Goal: Task Accomplishment & Management: Manage account settings

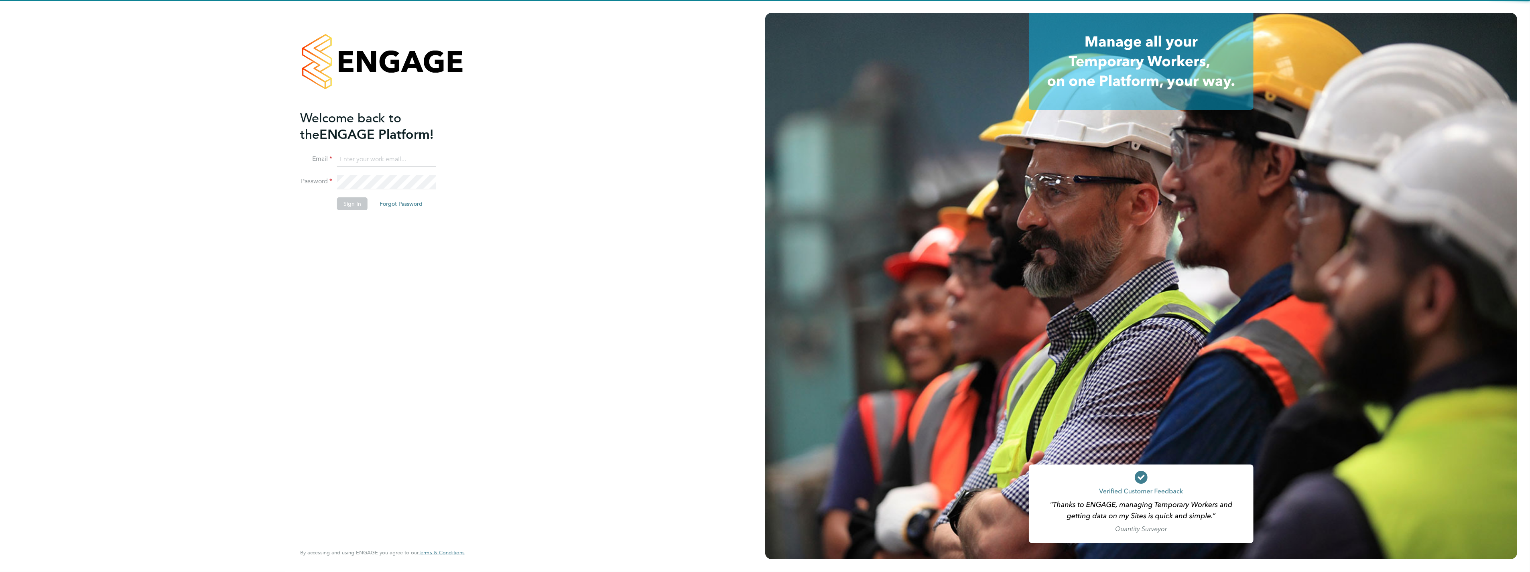
type input "shaun.mcgrenra@vistry.co.uk"
click at [400, 166] on input "shaun.mcgrenra@vistry.co.uk" at bounding box center [386, 159] width 99 height 14
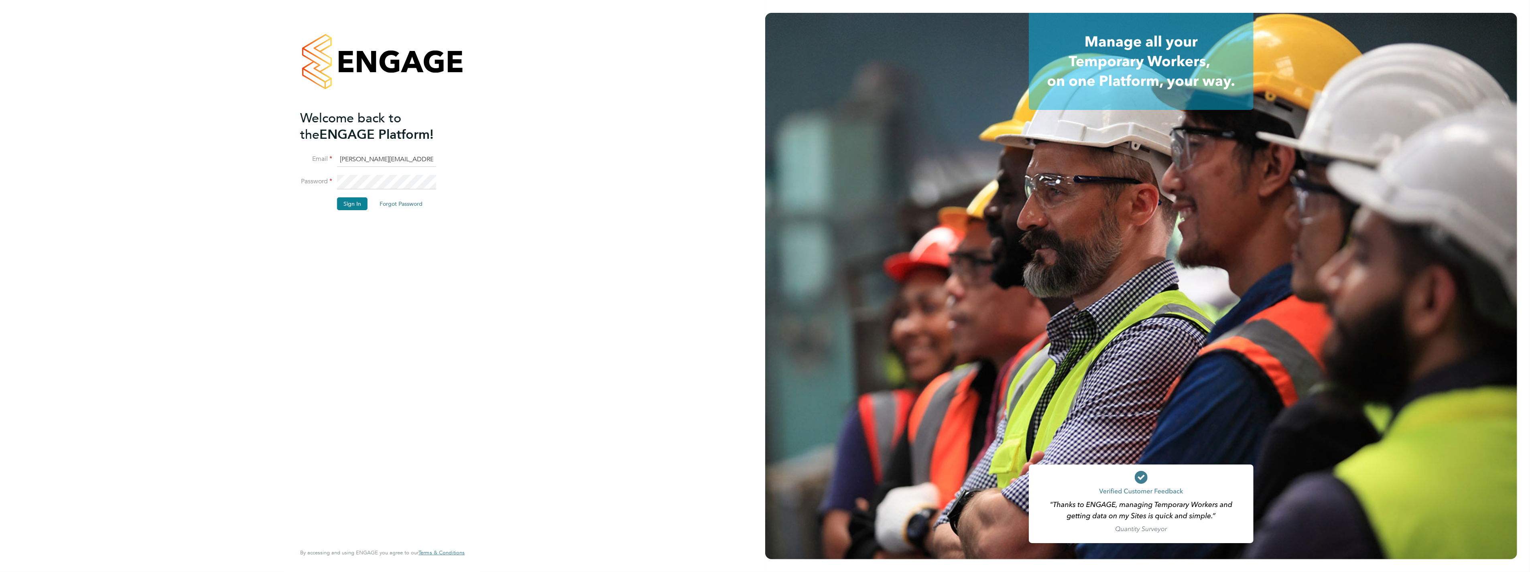
click at [558, 165] on div "Welcome back to the ENGAGE Platform! Email shaun.mcgrenra@vistry.co.uk Password…" at bounding box center [382, 286] width 765 height 572
click at [336, 201] on li "Sign In Forgot Password" at bounding box center [378, 207] width 156 height 21
click at [341, 205] on button "Sign In" at bounding box center [352, 203] width 30 height 13
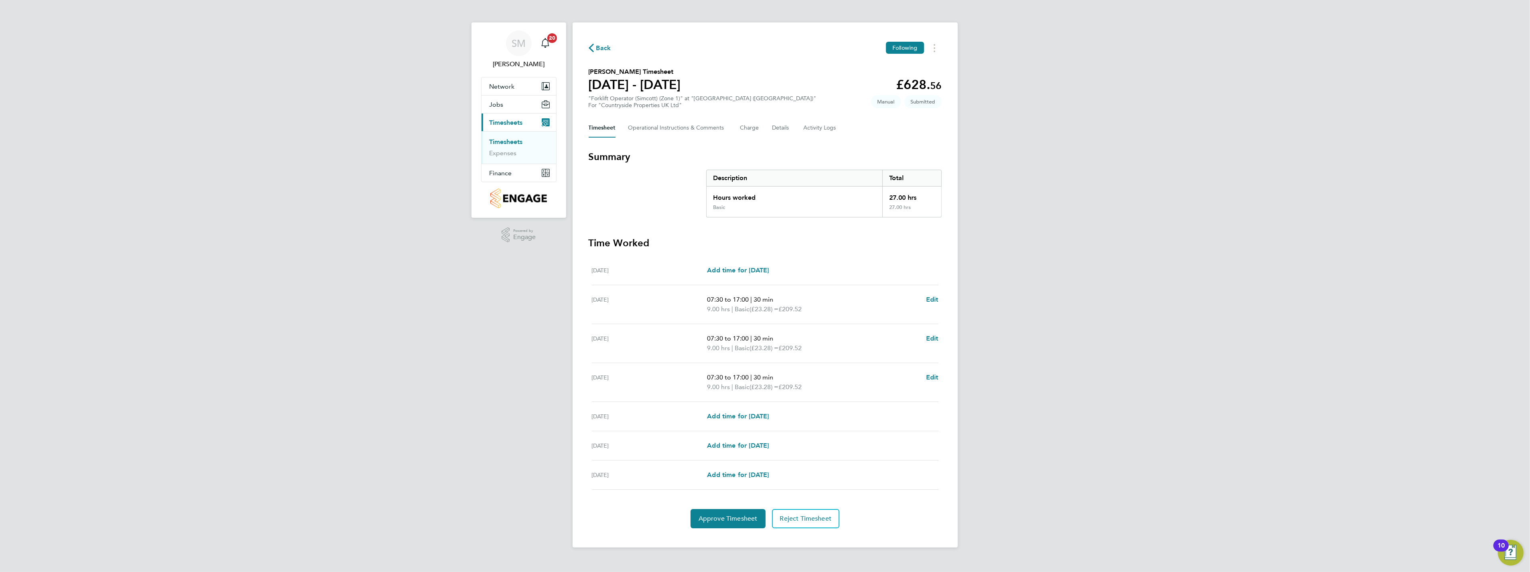
click at [506, 140] on link "Timesheets" at bounding box center [506, 142] width 33 height 8
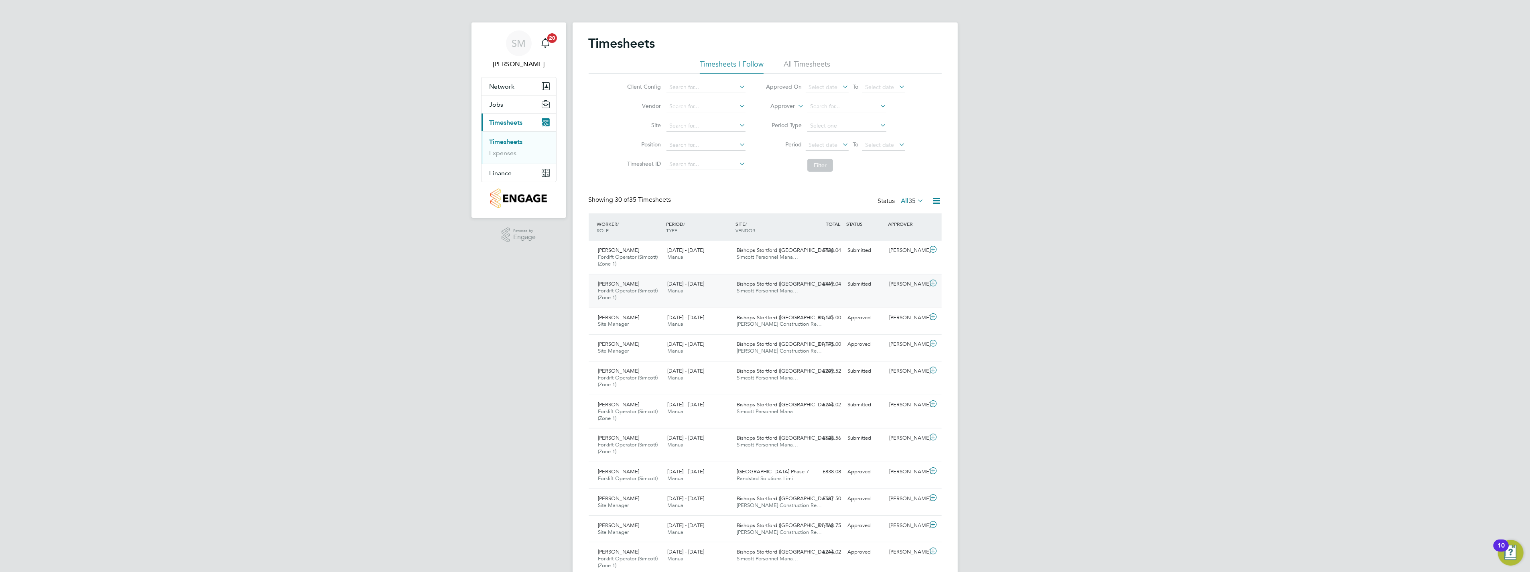
click at [709, 288] on div "25 - 31 Aug 2025 Manual" at bounding box center [698, 288] width 69 height 20
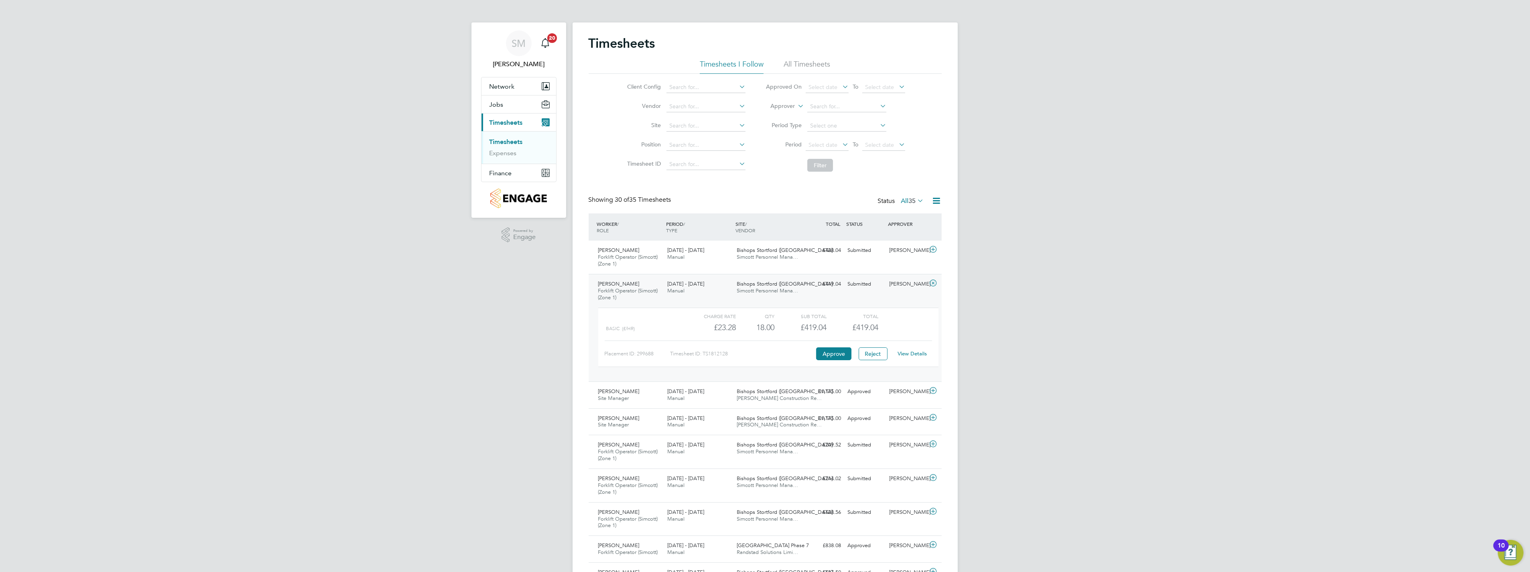
click at [916, 355] on link "View Details" at bounding box center [912, 353] width 29 height 7
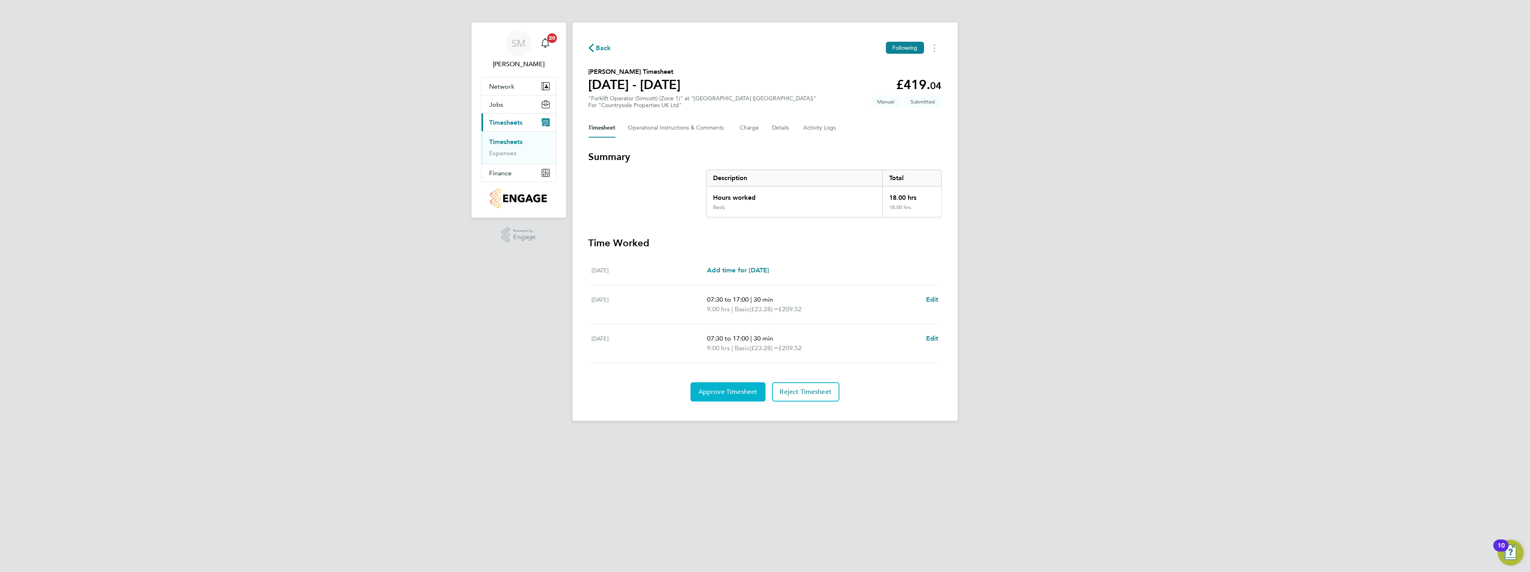
click at [743, 396] on button "Approve Timesheet" at bounding box center [728, 391] width 75 height 19
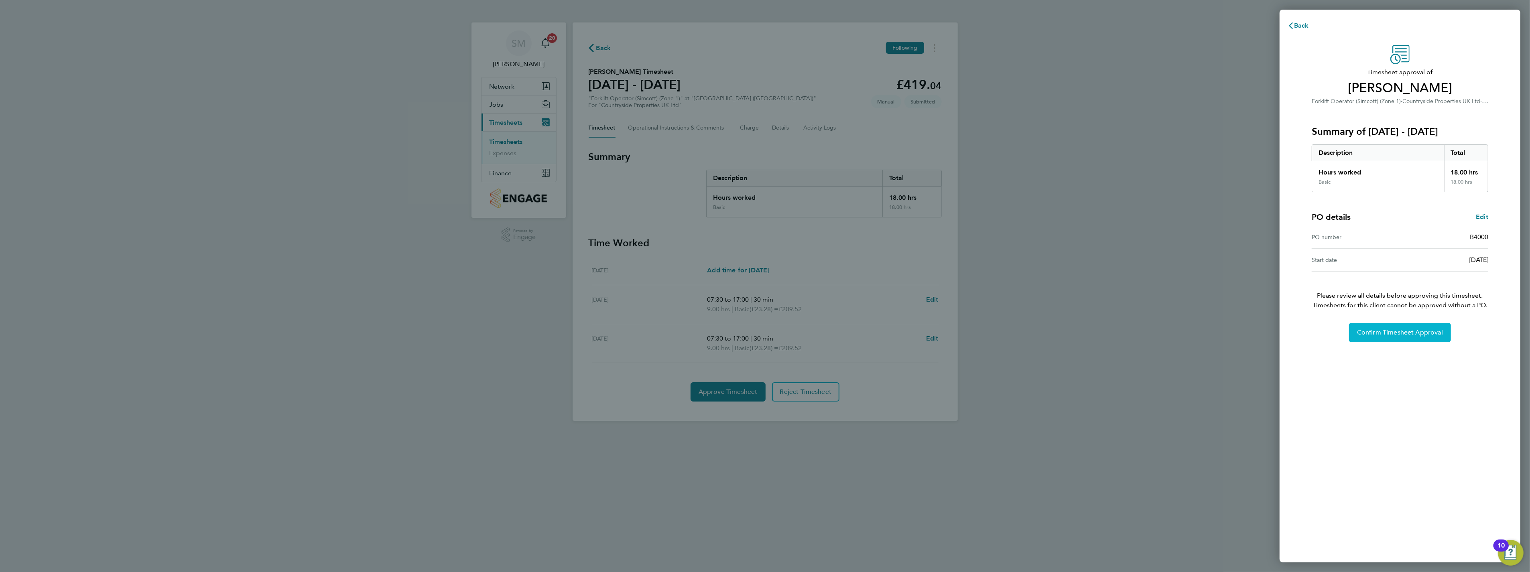
click at [1422, 336] on button "Confirm Timesheet Approval" at bounding box center [1400, 332] width 102 height 19
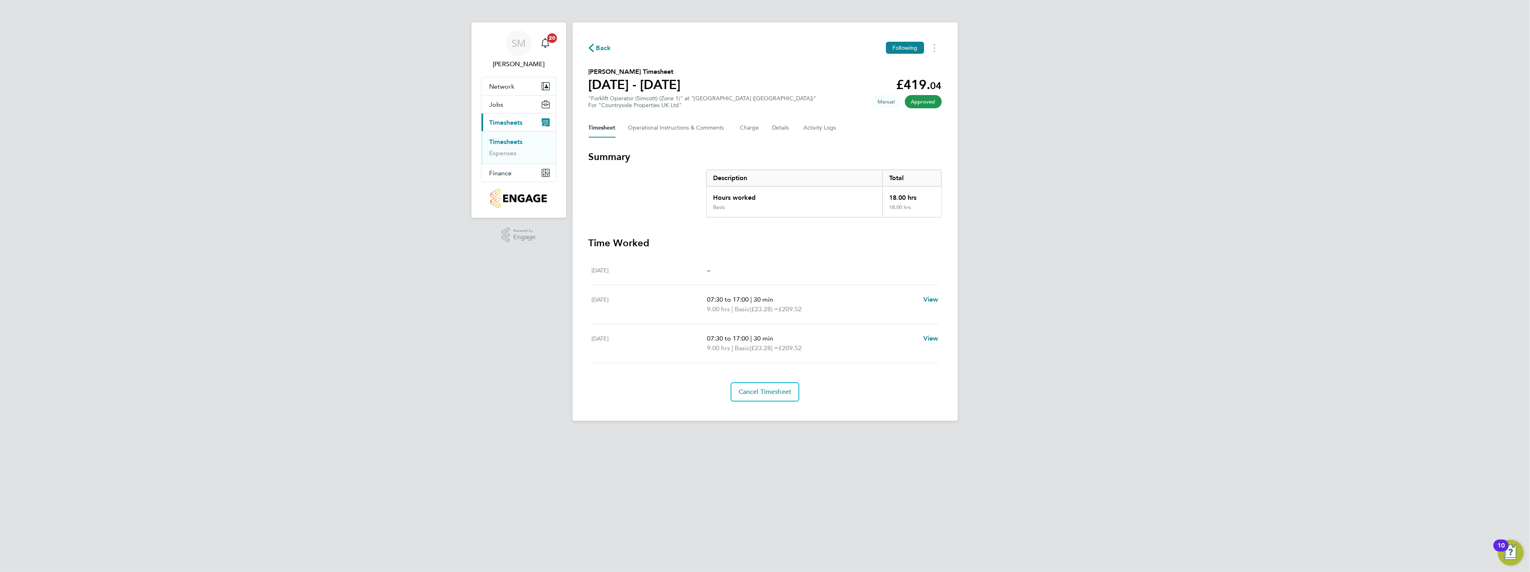
click at [508, 142] on link "Timesheets" at bounding box center [506, 142] width 33 height 8
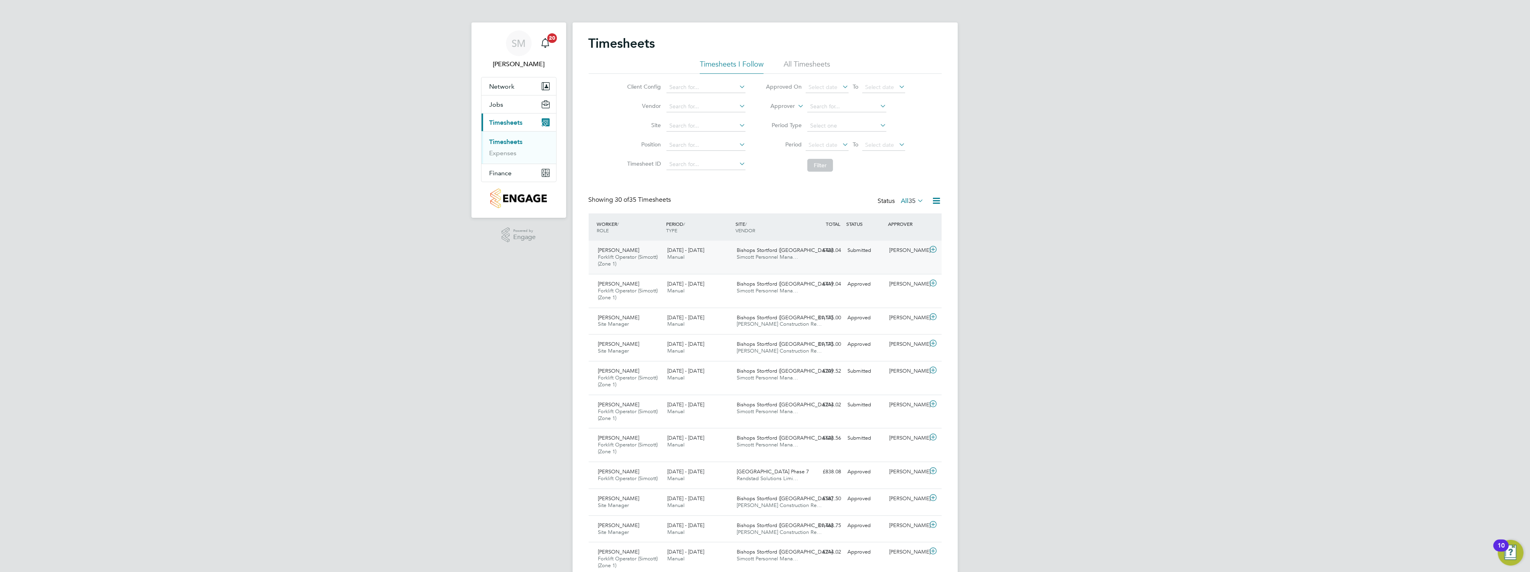
click at [694, 253] on span "[DATE] - [DATE]" at bounding box center [685, 250] width 37 height 7
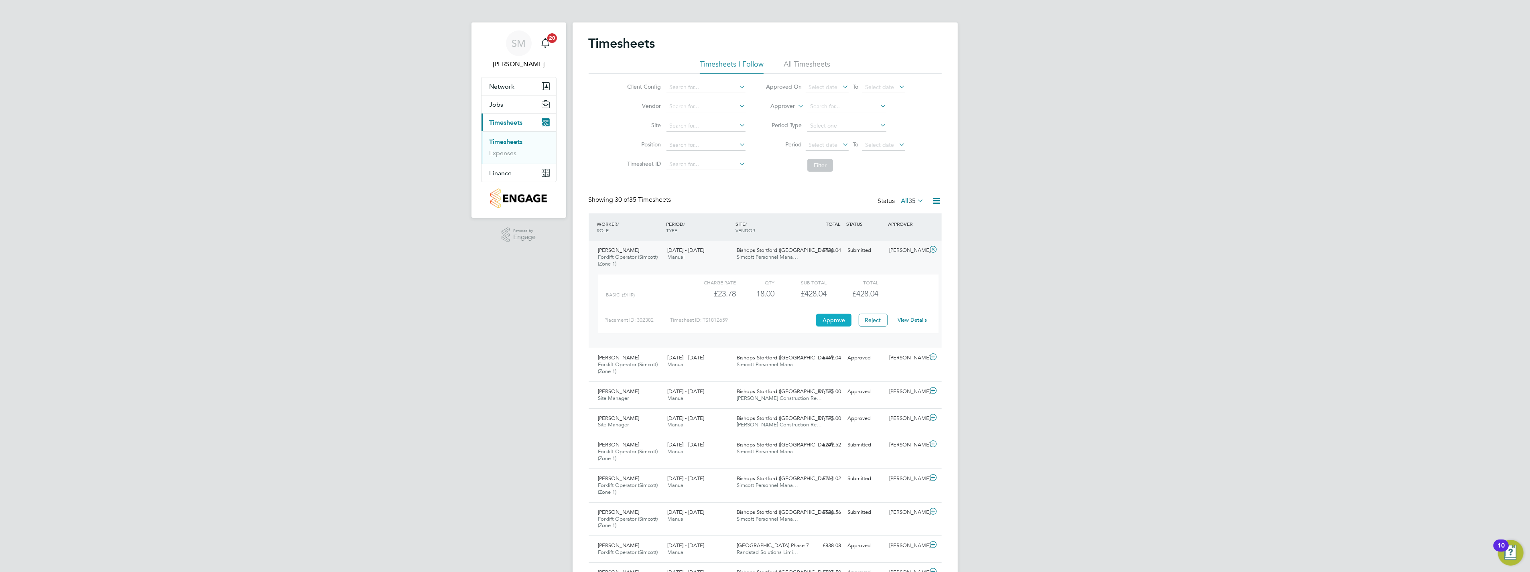
click at [823, 316] on button "Approve" at bounding box center [833, 320] width 35 height 13
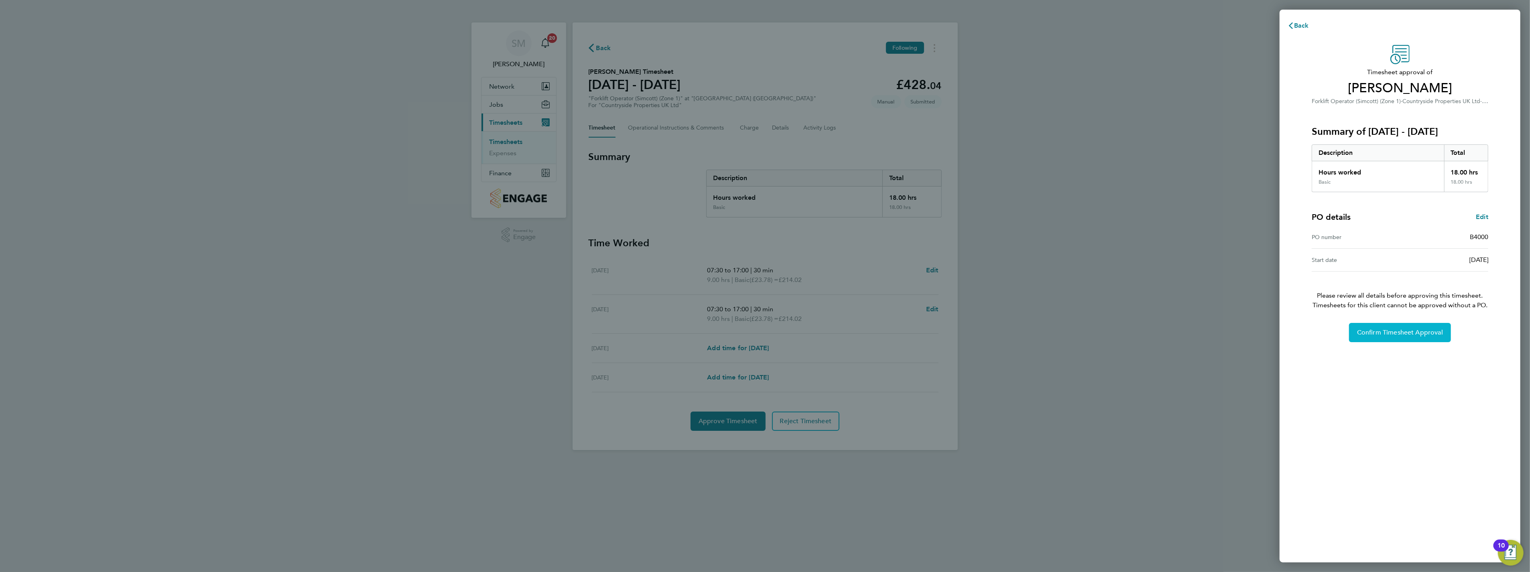
click at [1391, 331] on span "Confirm Timesheet Approval" at bounding box center [1400, 333] width 86 height 8
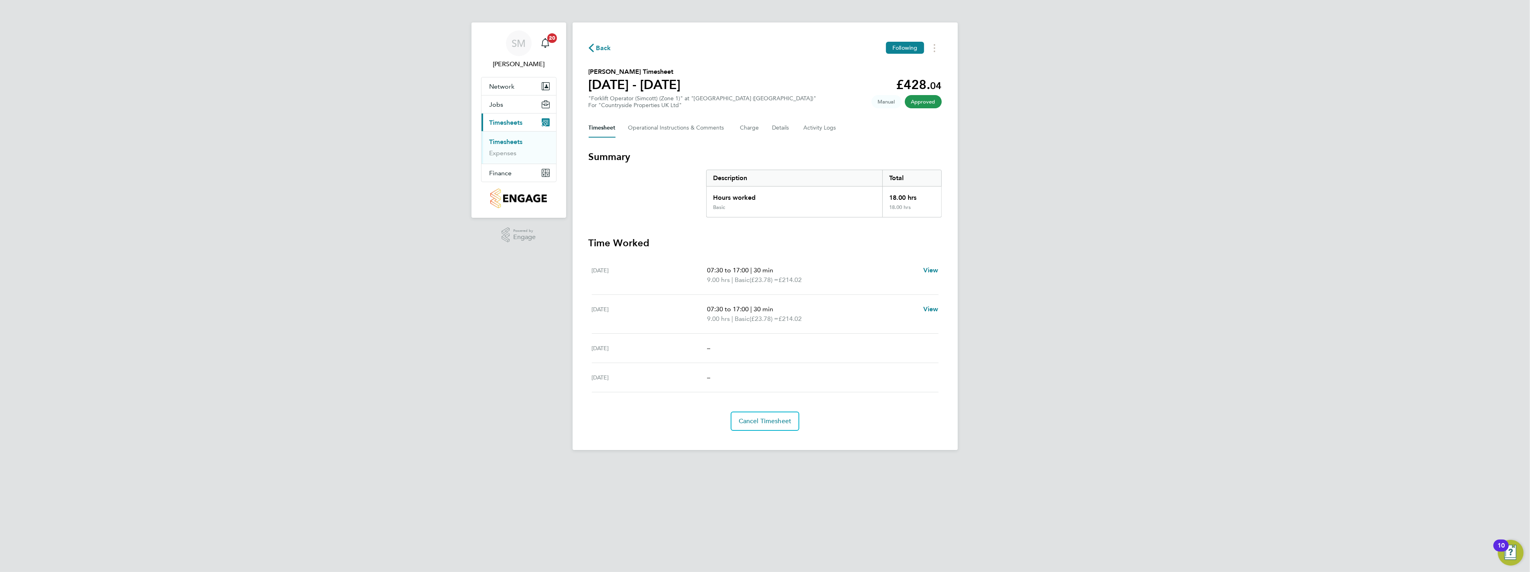
click at [500, 142] on link "Timesheets" at bounding box center [506, 142] width 33 height 8
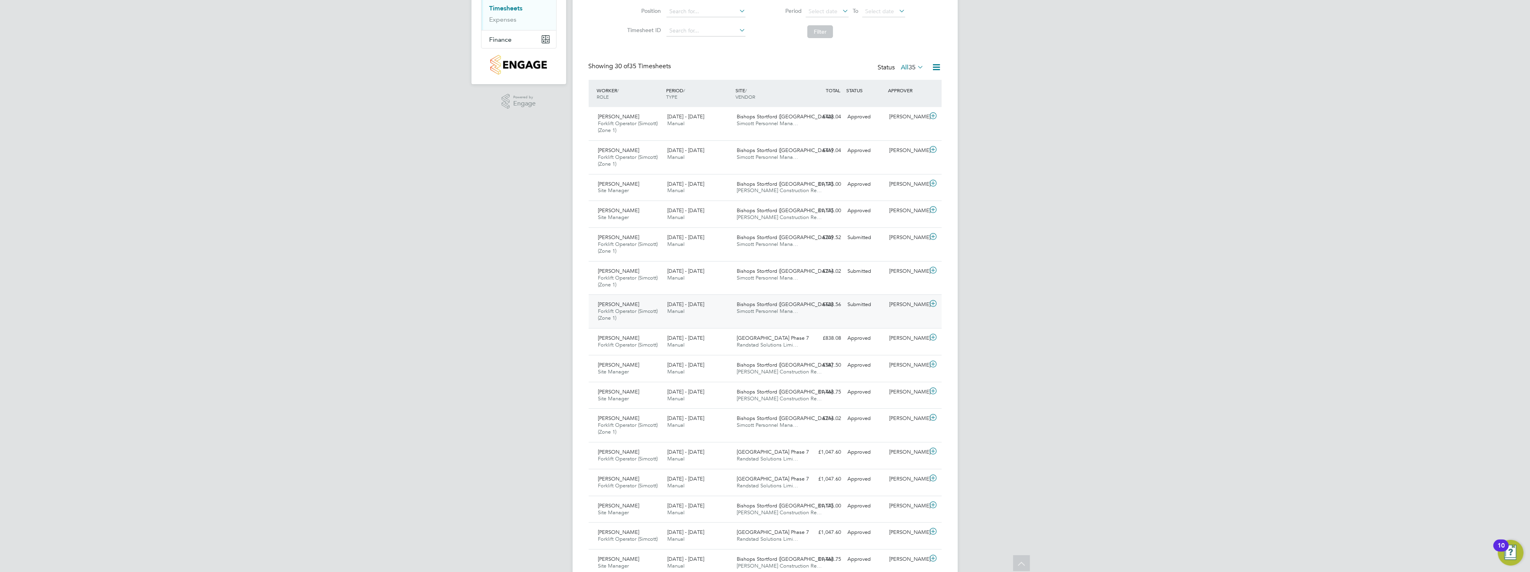
click at [715, 312] on div "[DATE] - [DATE] Manual" at bounding box center [698, 308] width 69 height 20
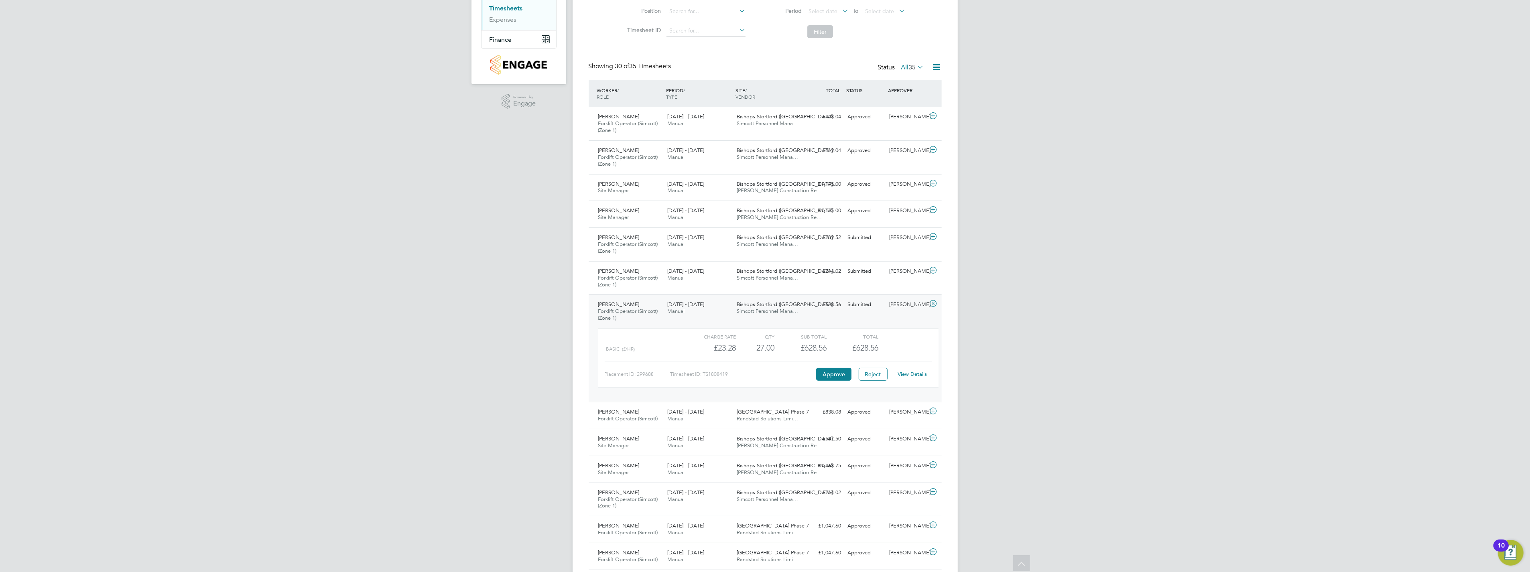
click at [902, 375] on link "View Details" at bounding box center [912, 374] width 29 height 7
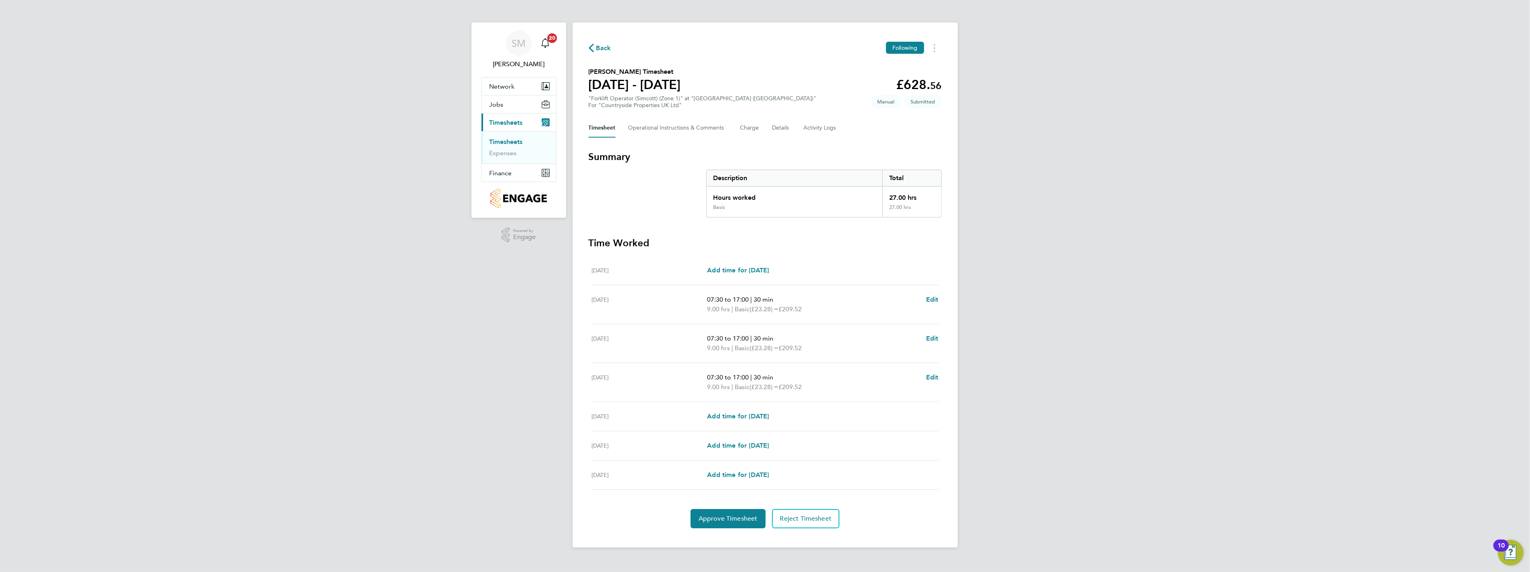
click at [494, 139] on link "Timesheets" at bounding box center [506, 142] width 33 height 8
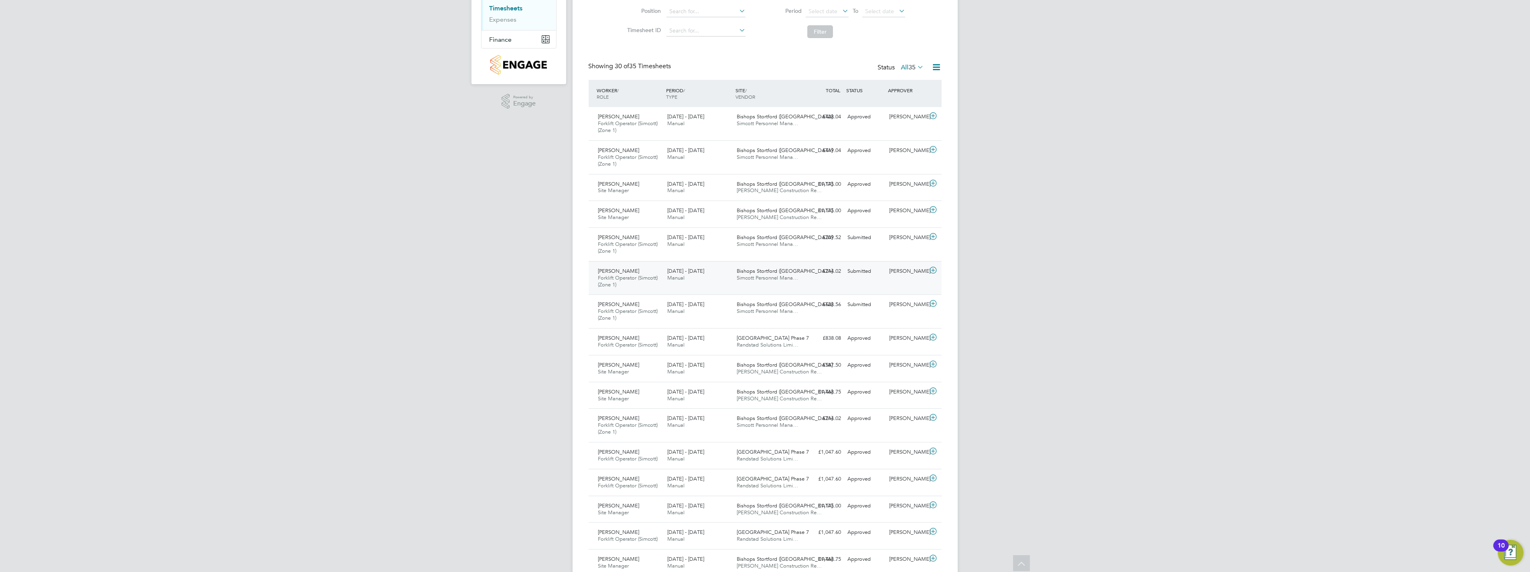
click at [640, 273] on div "David Bushnell Forklift Operator (Simcott) (Zone 1) 18 - 24 Aug 2025" at bounding box center [629, 278] width 69 height 27
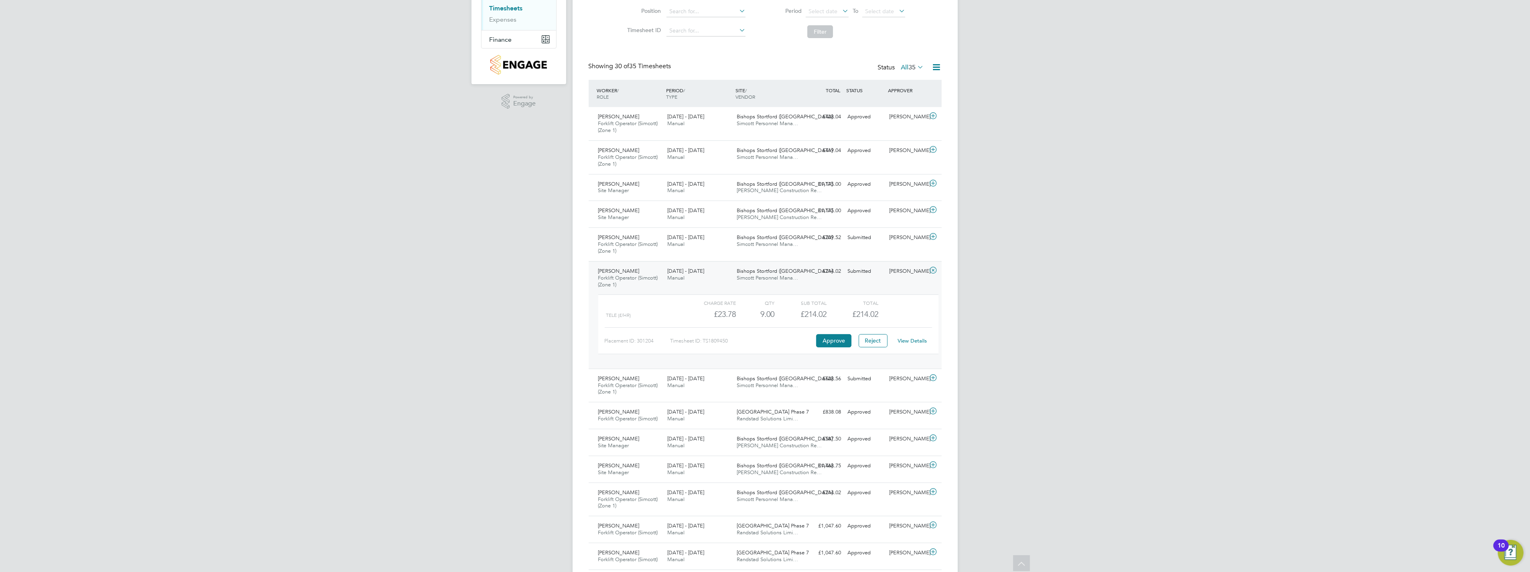
click at [908, 341] on link "View Details" at bounding box center [912, 340] width 29 height 7
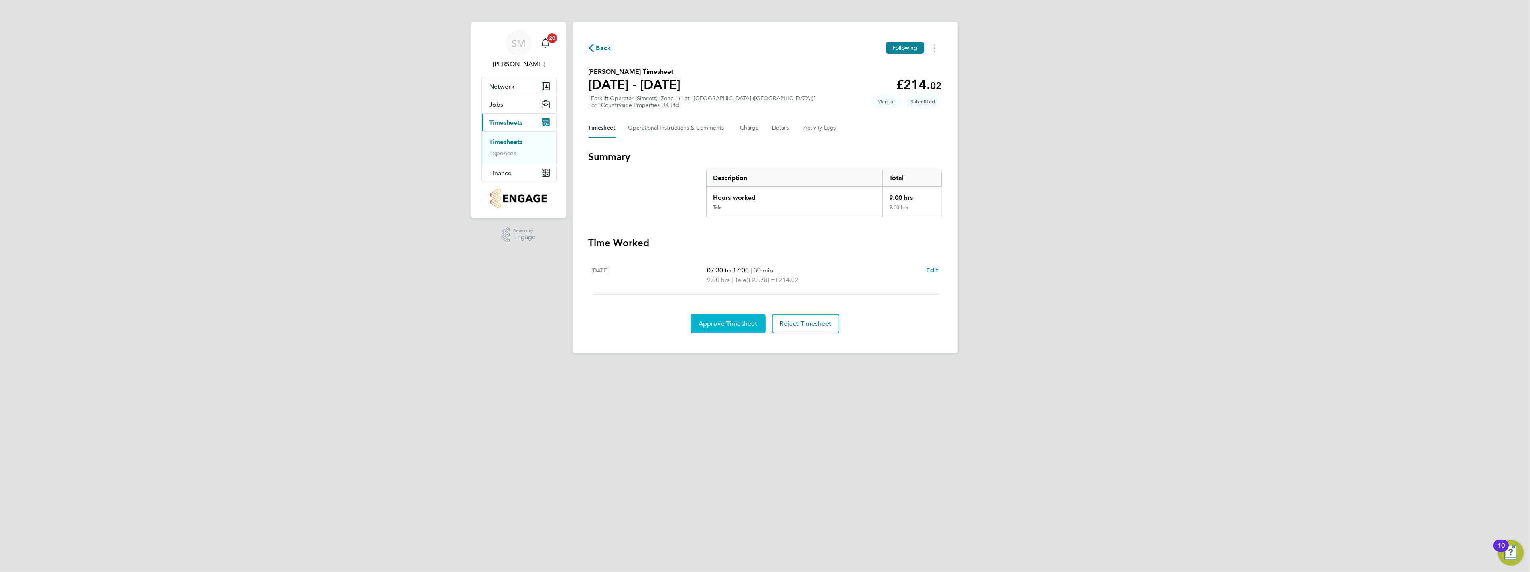
click at [727, 322] on span "Approve Timesheet" at bounding box center [728, 324] width 59 height 8
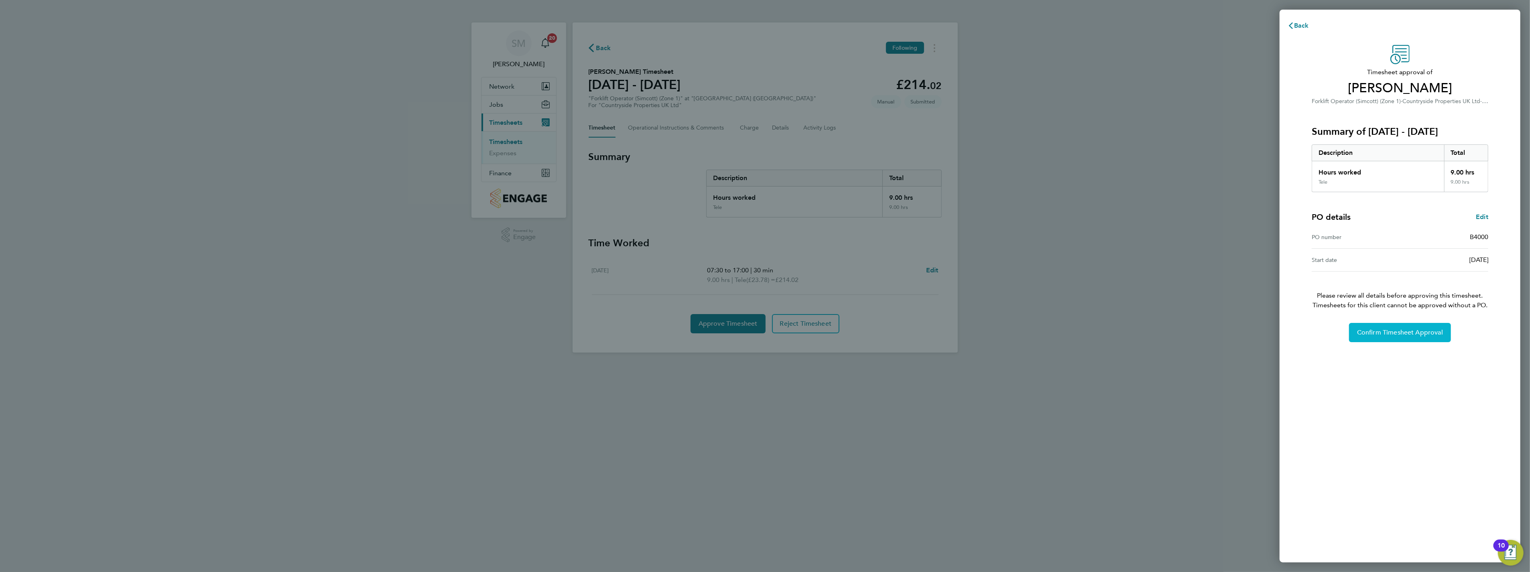
click at [1368, 329] on span "Confirm Timesheet Approval" at bounding box center [1400, 333] width 86 height 8
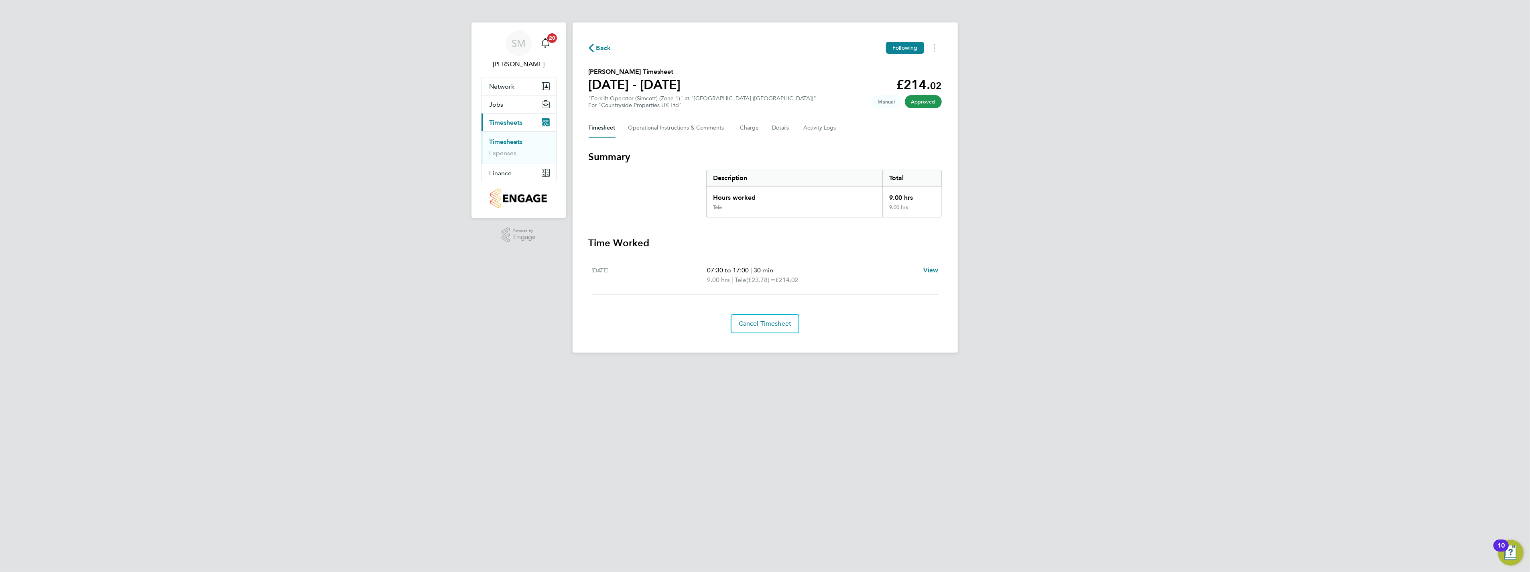
click at [508, 138] on link "Timesheets" at bounding box center [506, 142] width 33 height 8
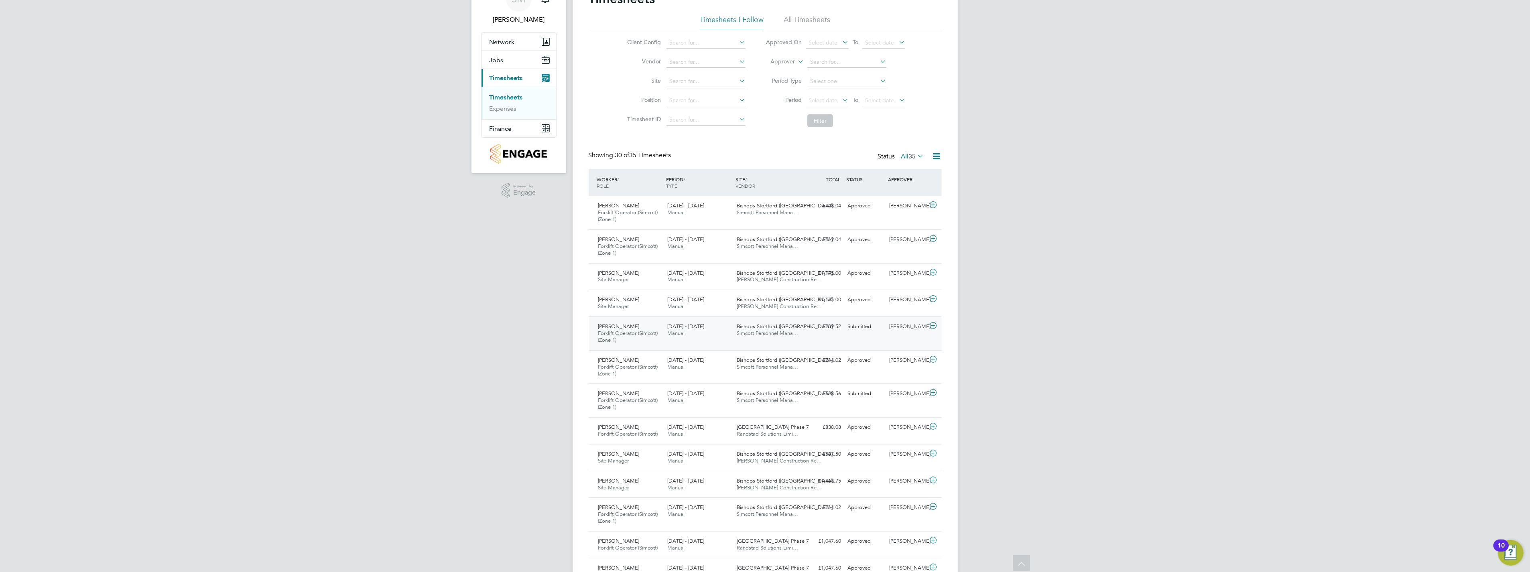
click at [774, 332] on span "Simcott Personnel Mana…" at bounding box center [767, 333] width 61 height 7
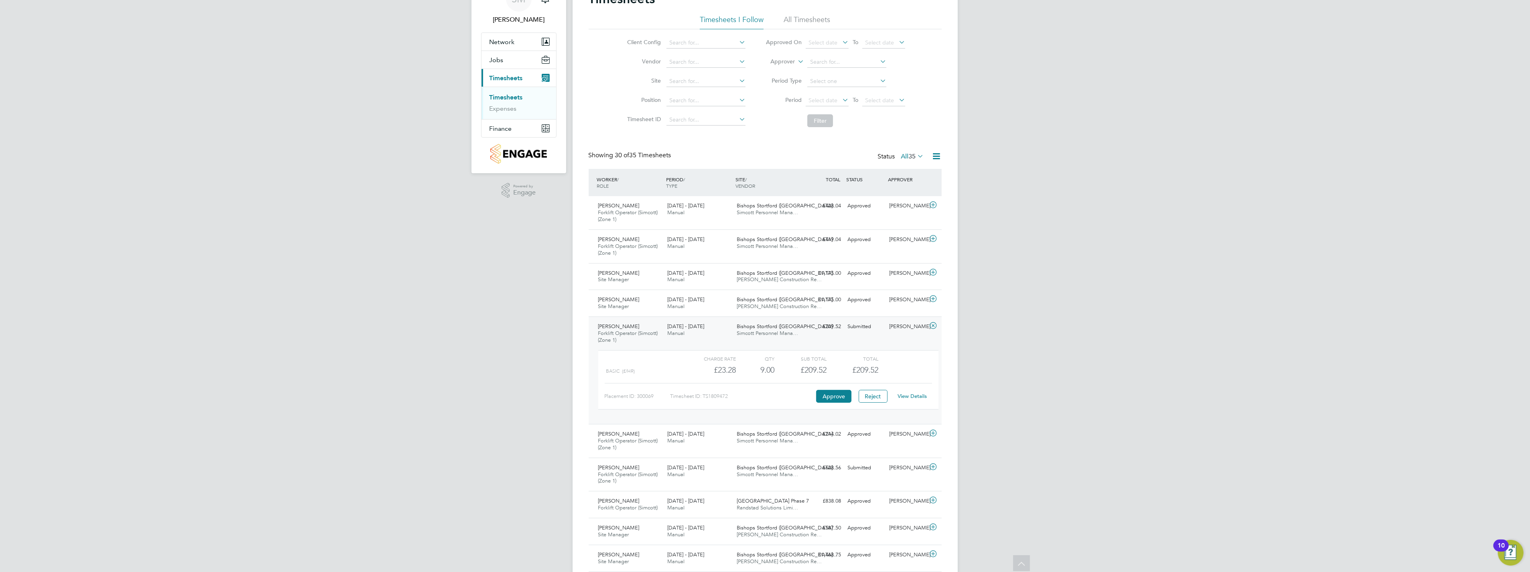
click at [908, 394] on link "View Details" at bounding box center [912, 396] width 29 height 7
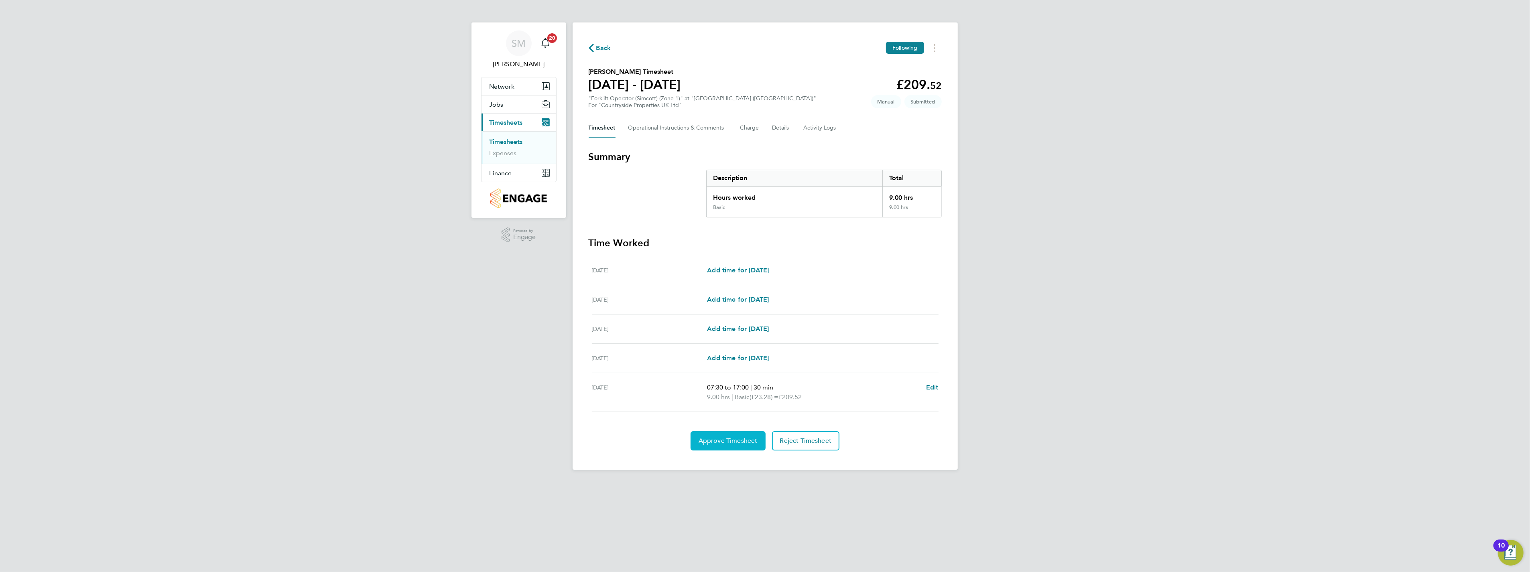
click at [749, 434] on button "Approve Timesheet" at bounding box center [728, 440] width 75 height 19
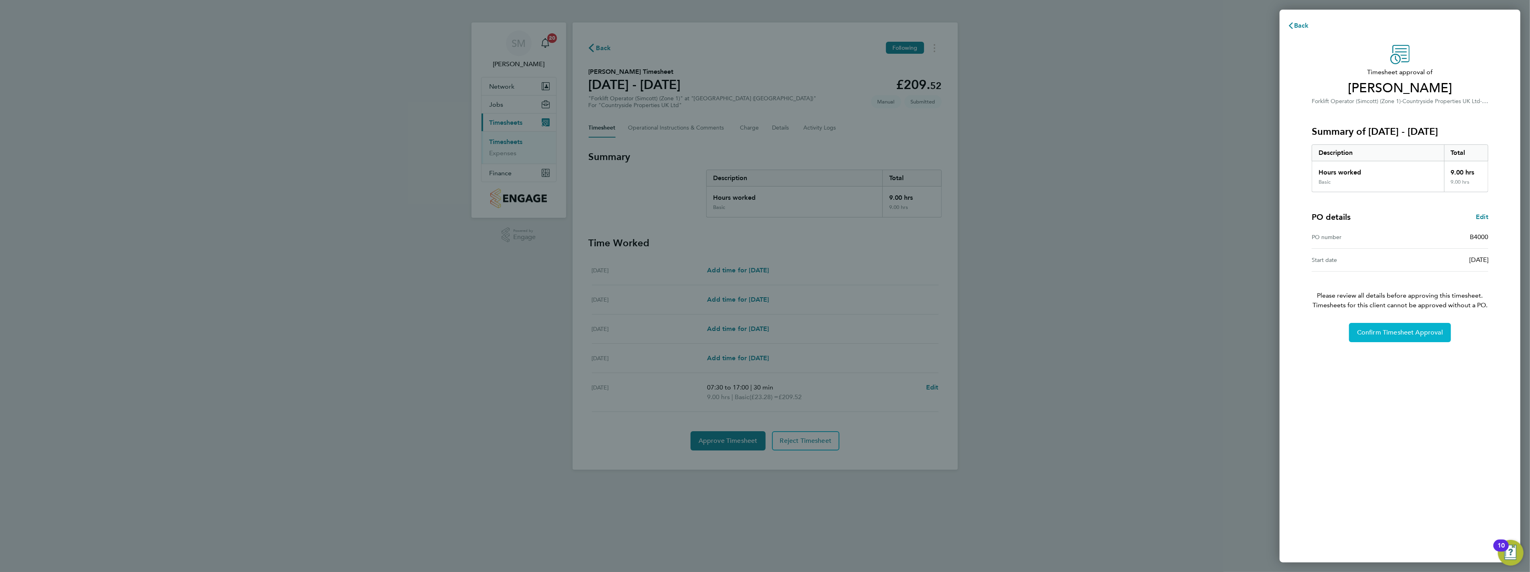
click at [1403, 329] on button "Confirm Timesheet Approval" at bounding box center [1400, 332] width 102 height 19
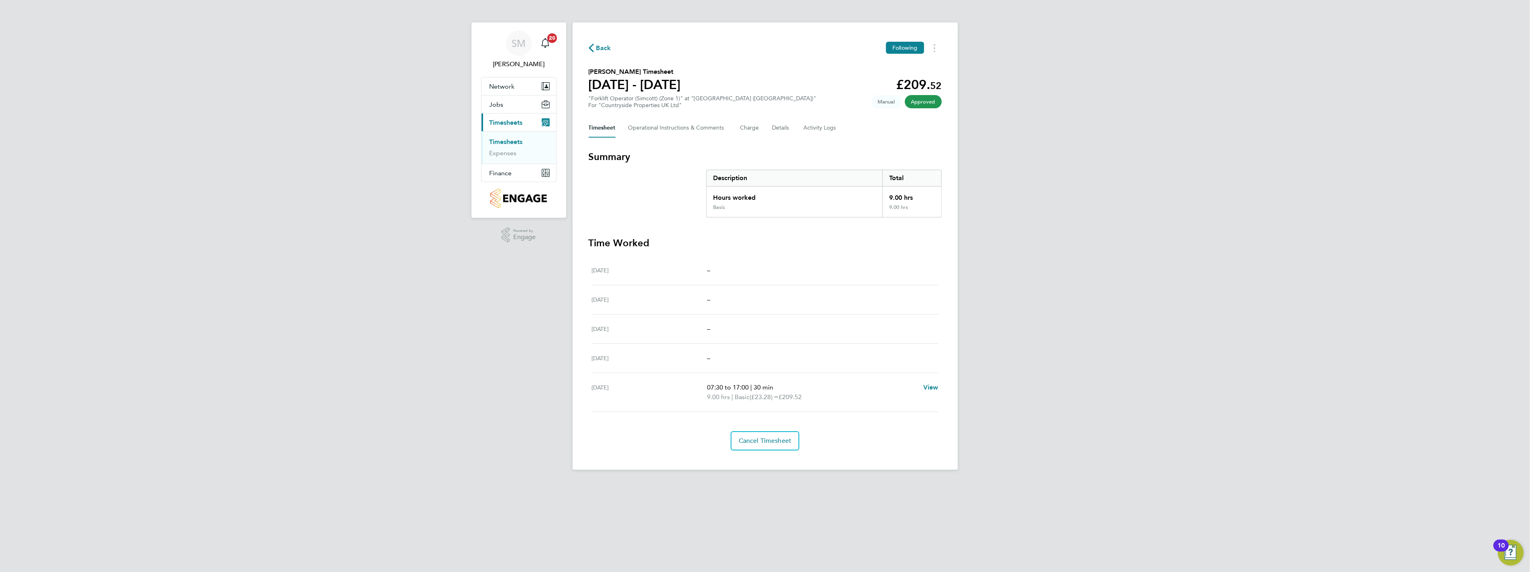
click at [513, 138] on link "Timesheets" at bounding box center [506, 142] width 33 height 8
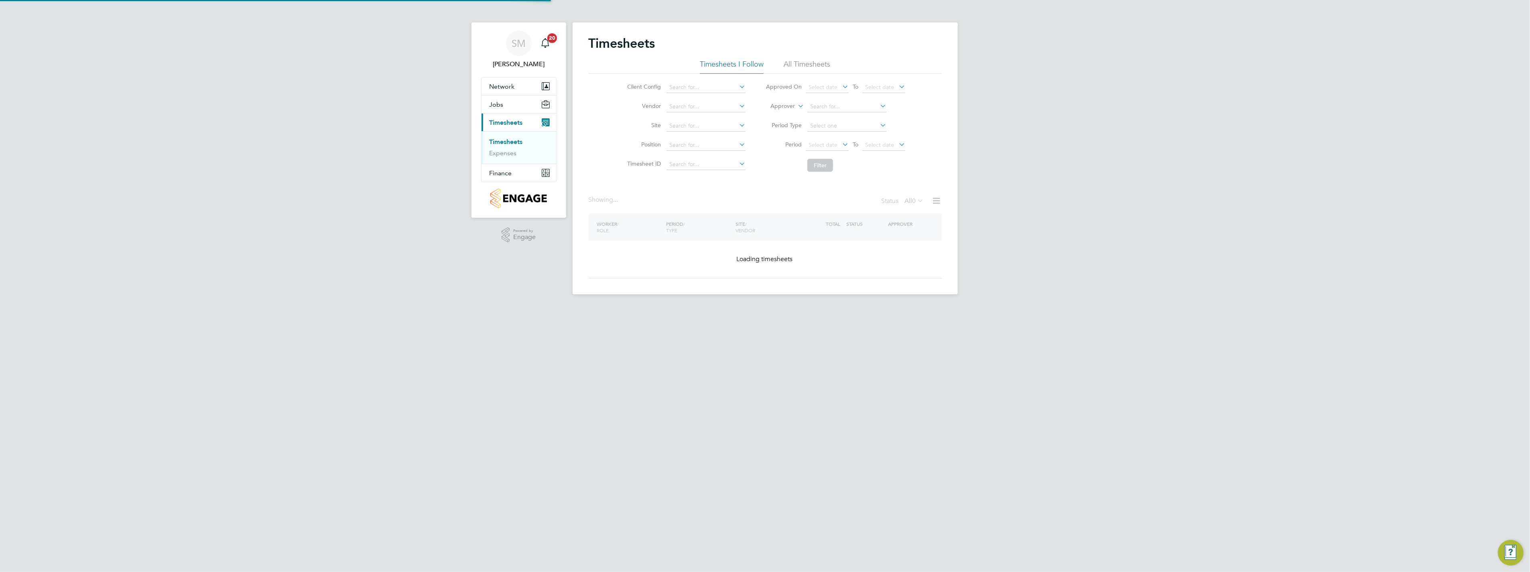
click at [515, 141] on link "Timesheets" at bounding box center [506, 142] width 33 height 8
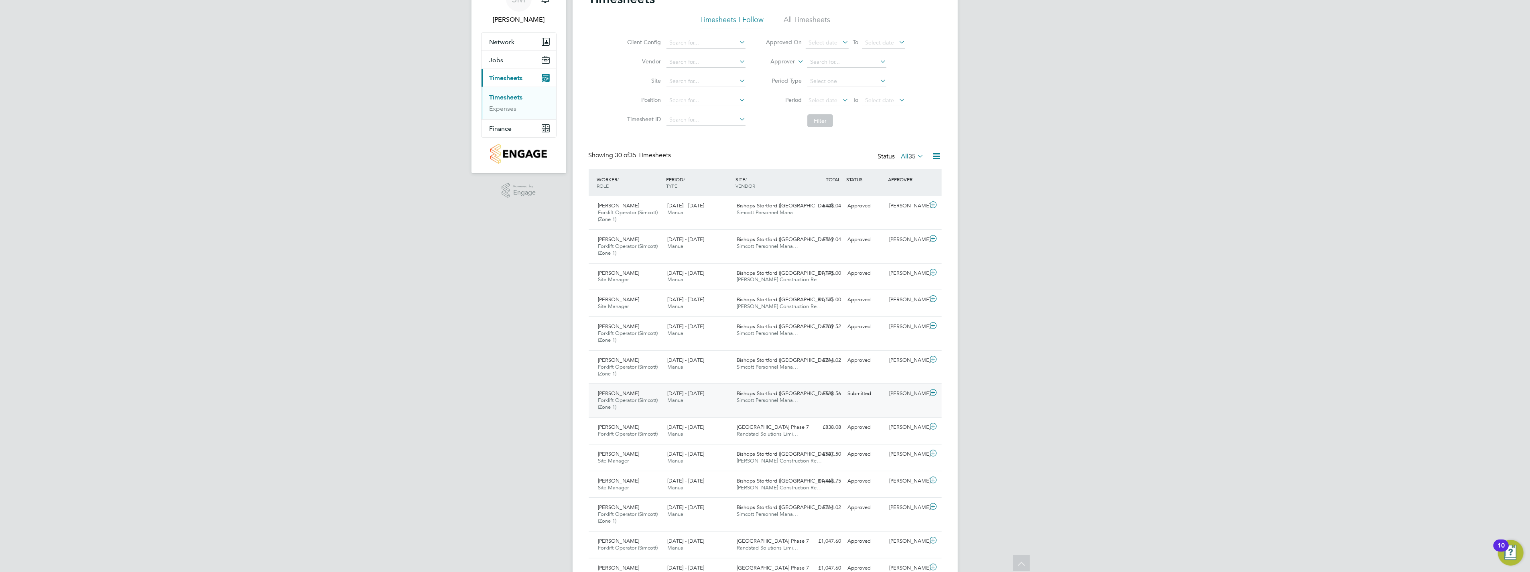
click at [799, 399] on div "Bishops Stortford (Stortf… Simcott Personnel Mana…" at bounding box center [768, 397] width 69 height 20
click at [923, 465] on link "View Details" at bounding box center [912, 463] width 29 height 7
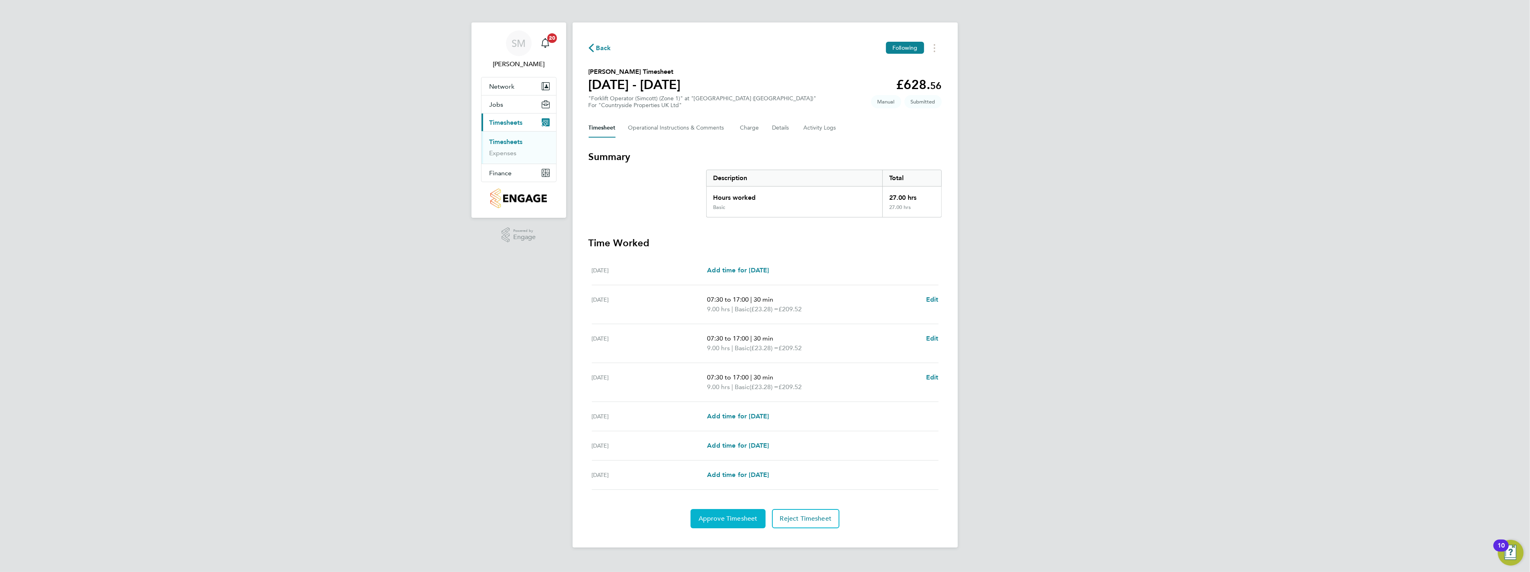
click at [749, 516] on span "Approve Timesheet" at bounding box center [728, 519] width 59 height 8
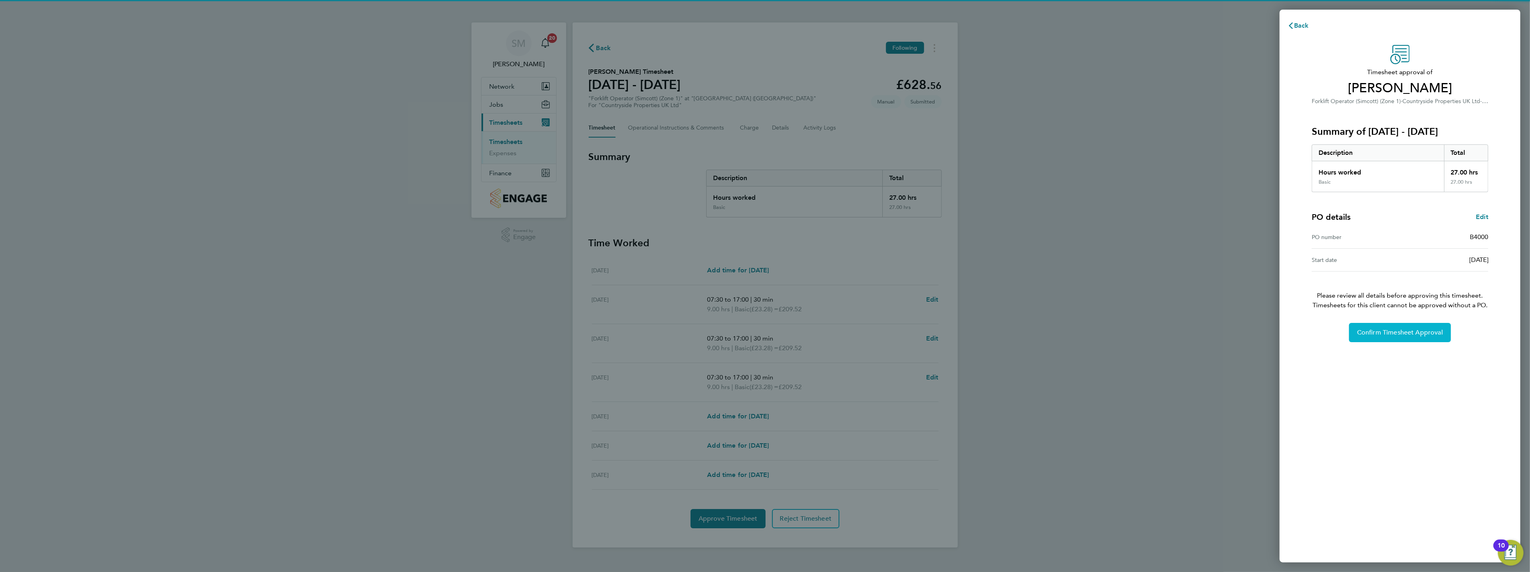
click at [1393, 339] on button "Confirm Timesheet Approval" at bounding box center [1400, 332] width 102 height 19
